Goal: Check status: Check status

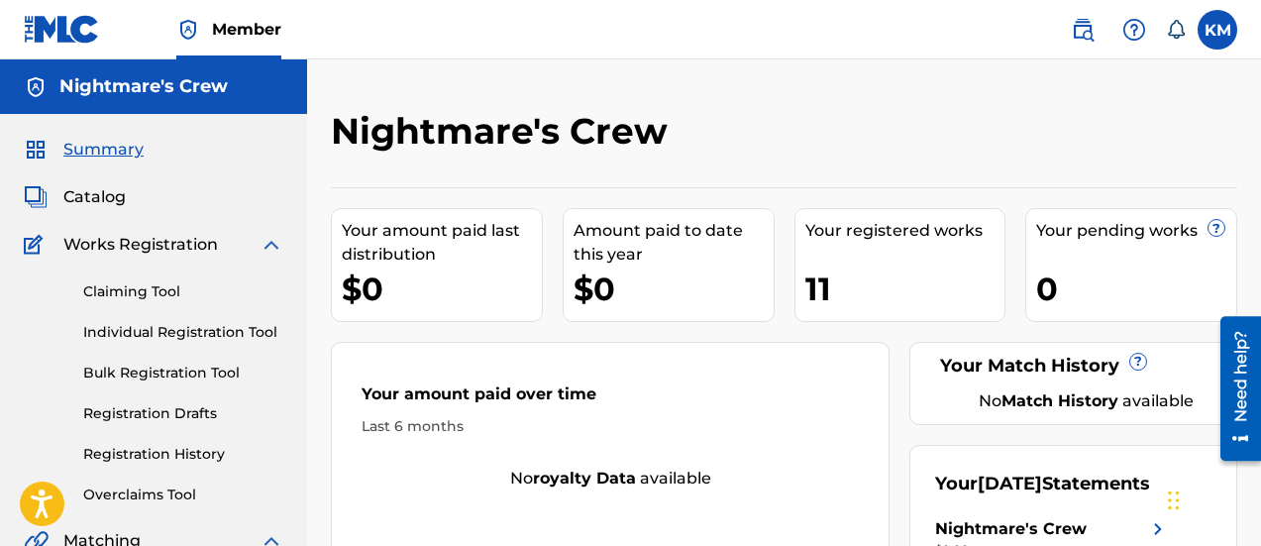
click at [166, 440] on div "Claiming Tool Individual Registration Tool Bulk Registration Tool Registration …" at bounding box center [154, 381] width 260 height 249
click at [167, 457] on link "Registration History" at bounding box center [183, 454] width 200 height 21
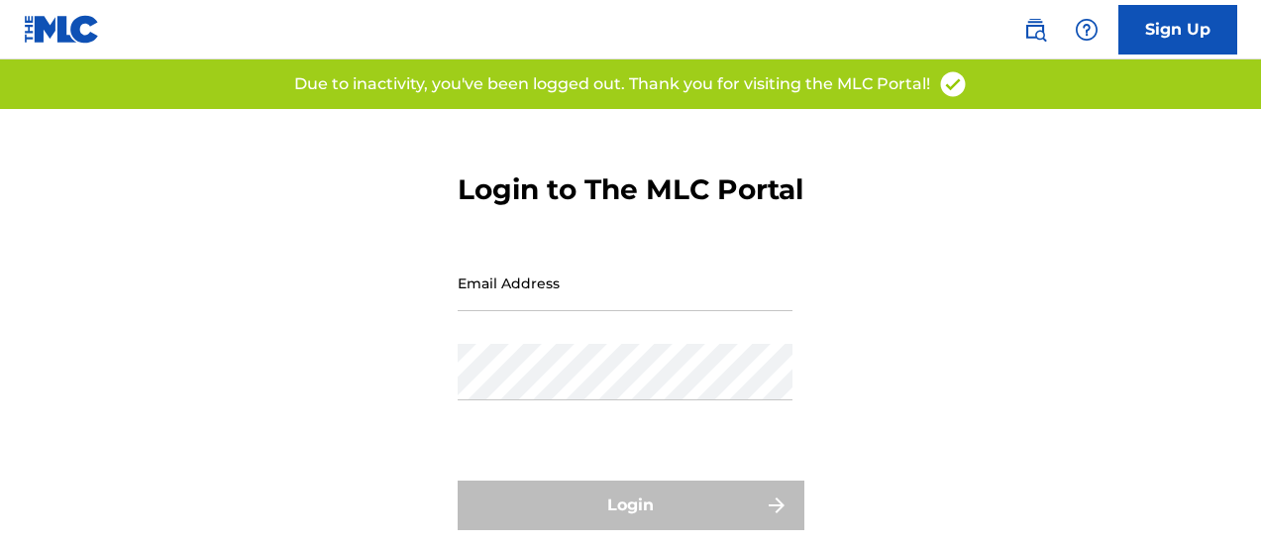
click at [523, 311] on input "Email Address" at bounding box center [625, 283] width 335 height 56
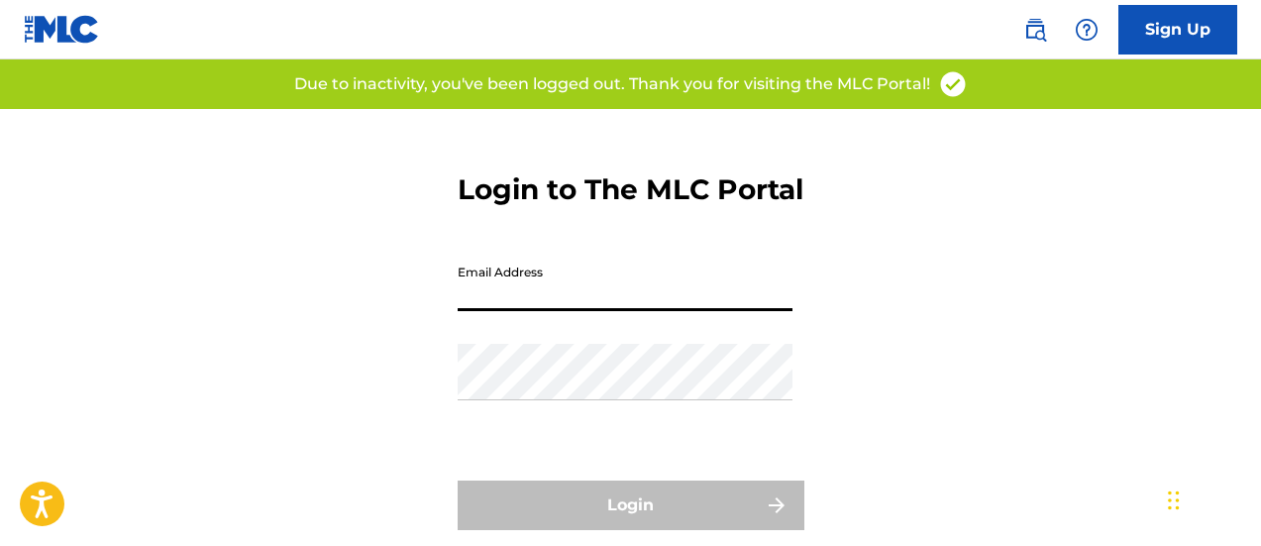
click at [572, 311] on input "Email Address" at bounding box center [625, 283] width 335 height 56
type input "[EMAIL_ADDRESS][DOMAIN_NAME]"
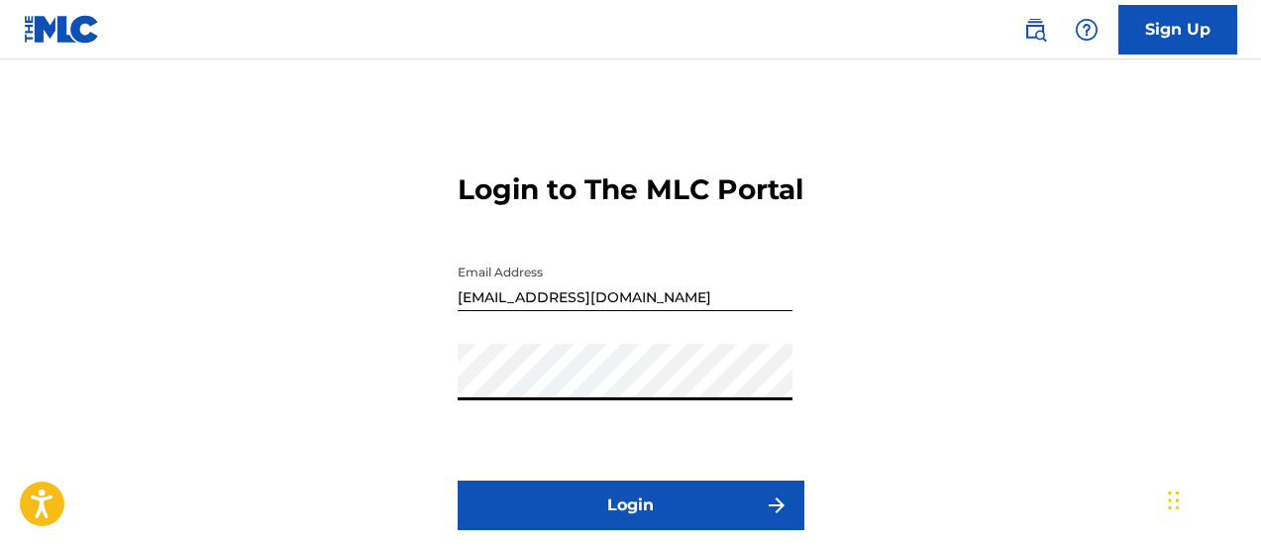
click at [516, 530] on button "Login" at bounding box center [631, 505] width 347 height 50
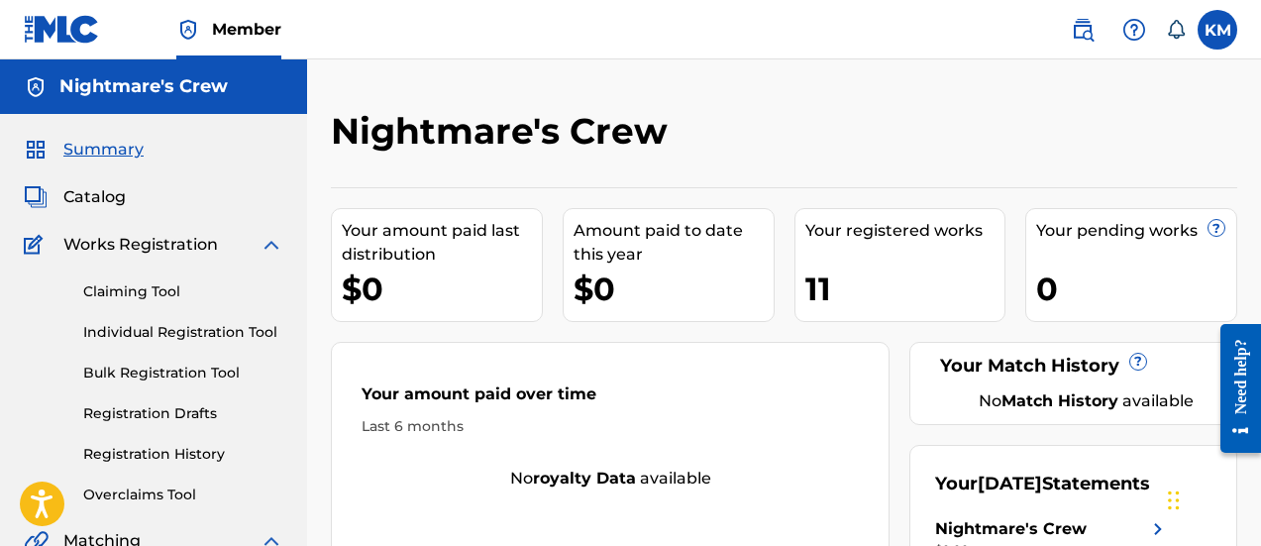
click at [193, 453] on link "Registration History" at bounding box center [183, 454] width 200 height 21
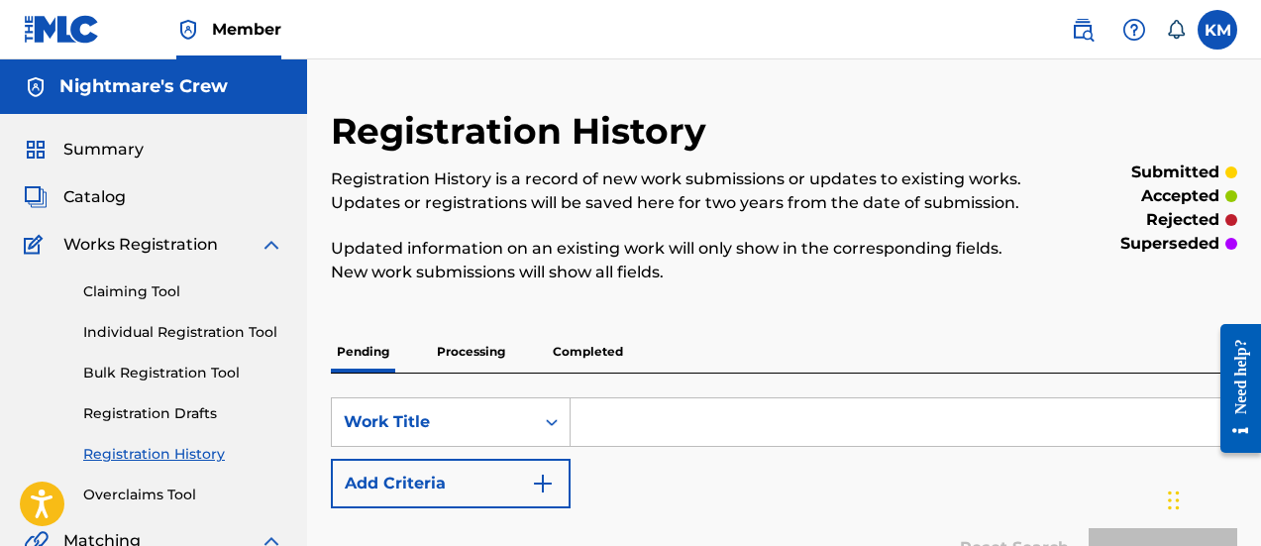
click at [120, 152] on span "Summary" at bounding box center [103, 150] width 80 height 24
